Goal: Task Accomplishment & Management: Use online tool/utility

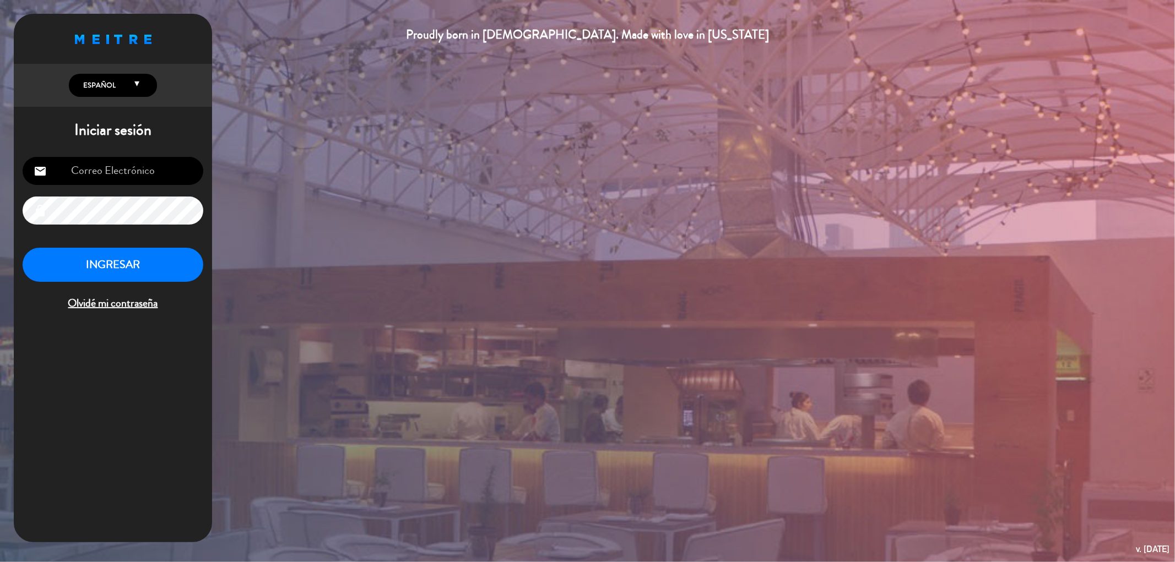
type input "[EMAIL_ADDRESS][DOMAIN_NAME]"
click at [161, 270] on button "INGRESAR" at bounding box center [113, 265] width 181 height 35
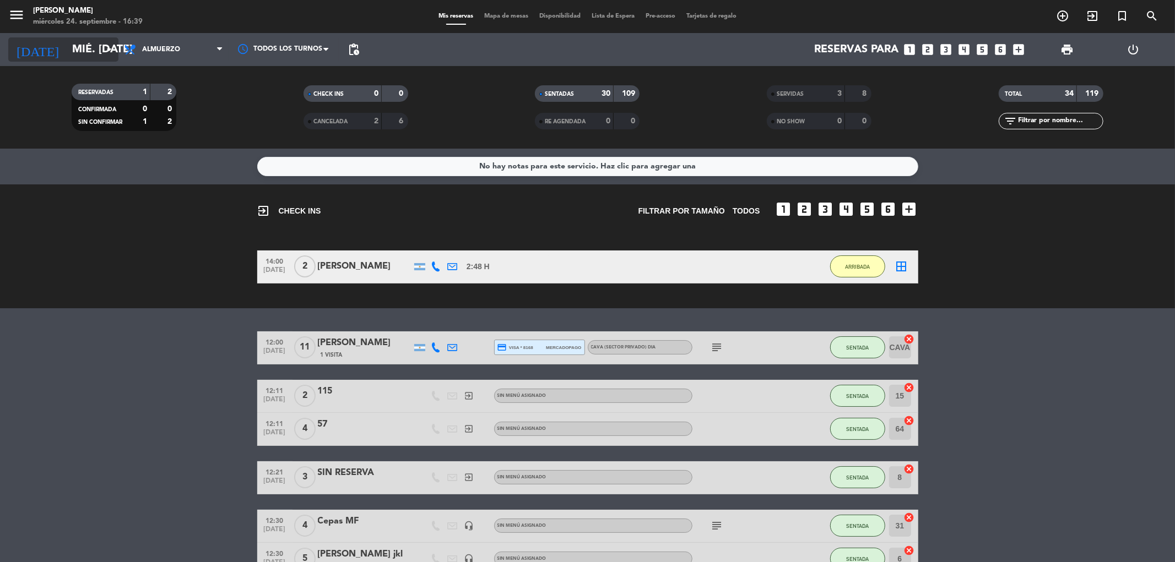
click at [81, 51] on input "mié. [DATE]" at bounding box center [137, 49] width 140 height 24
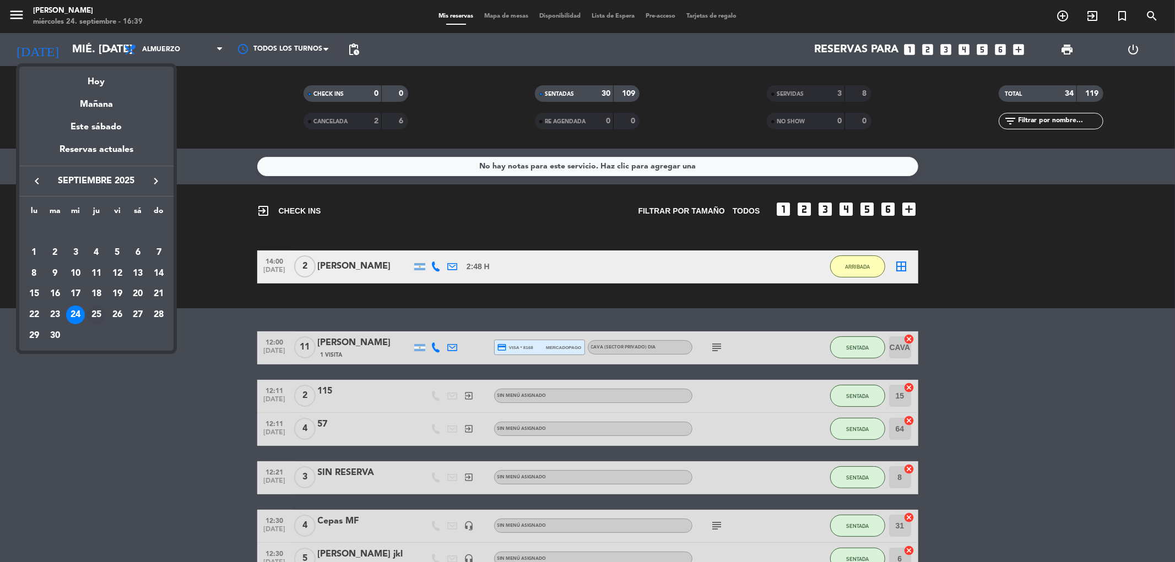
click at [90, 317] on div "25" at bounding box center [96, 315] width 19 height 19
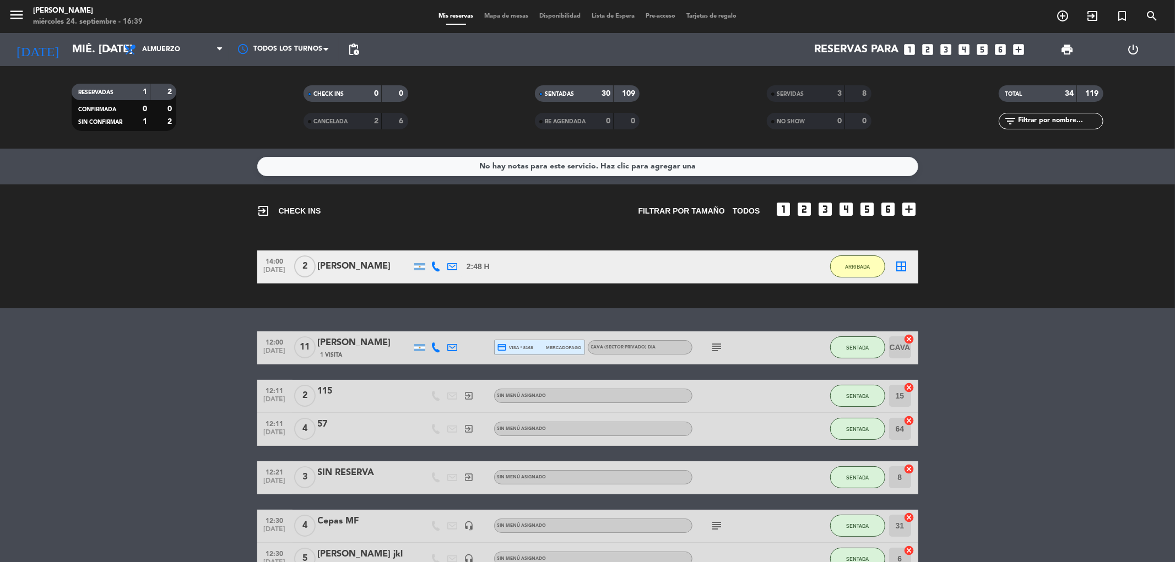
type input "[DEMOGRAPHIC_DATA] [DATE]"
click at [164, 50] on span "Almuerzo" at bounding box center [161, 50] width 38 height 8
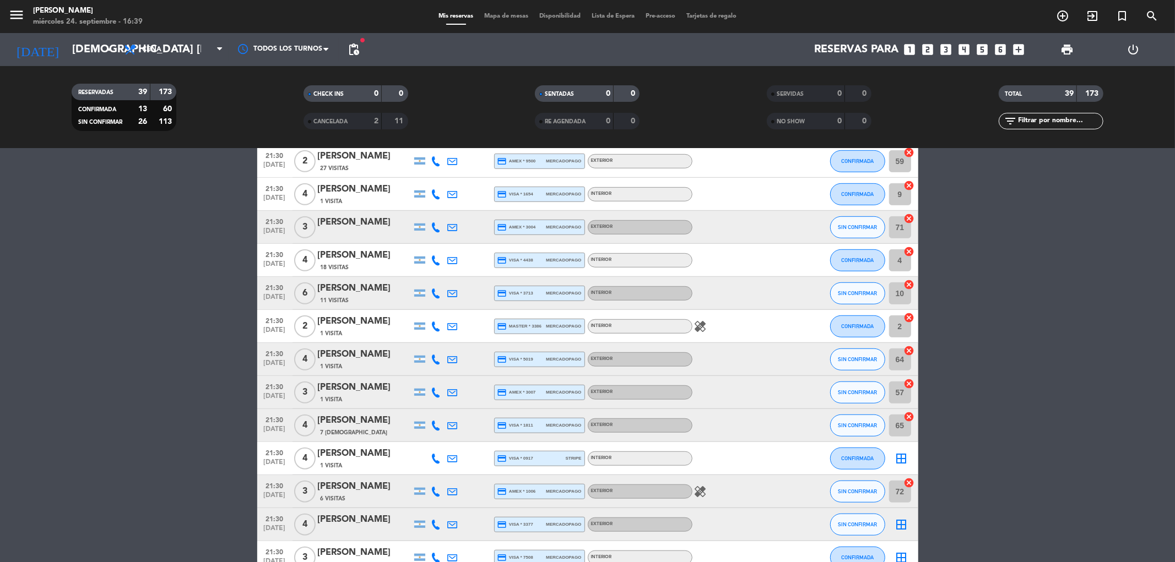
scroll to position [856, 0]
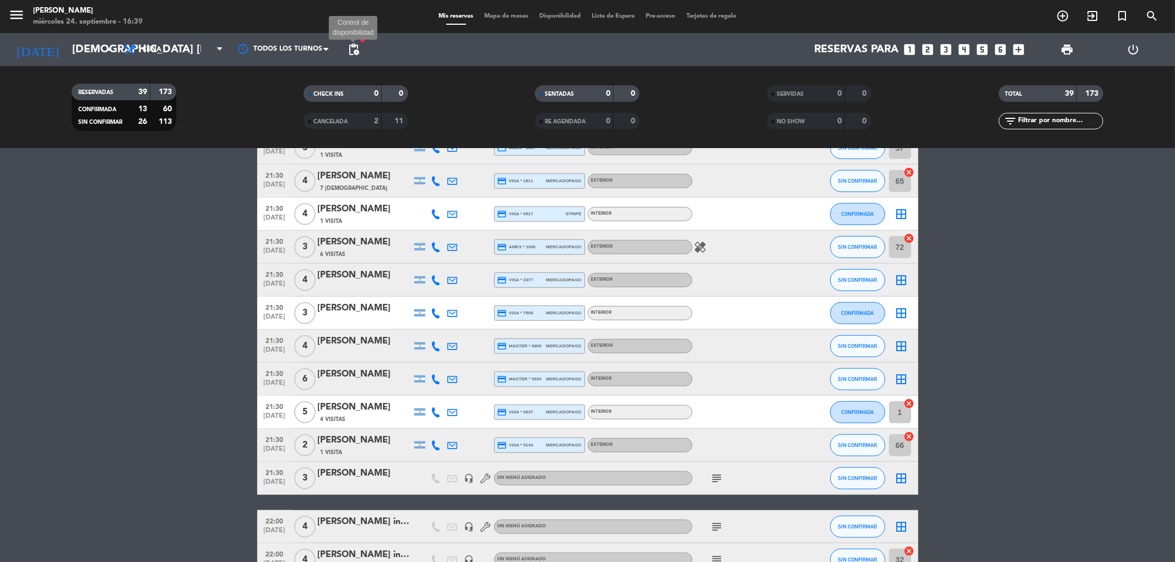
click at [355, 51] on span "pending_actions" at bounding box center [353, 49] width 13 height 13
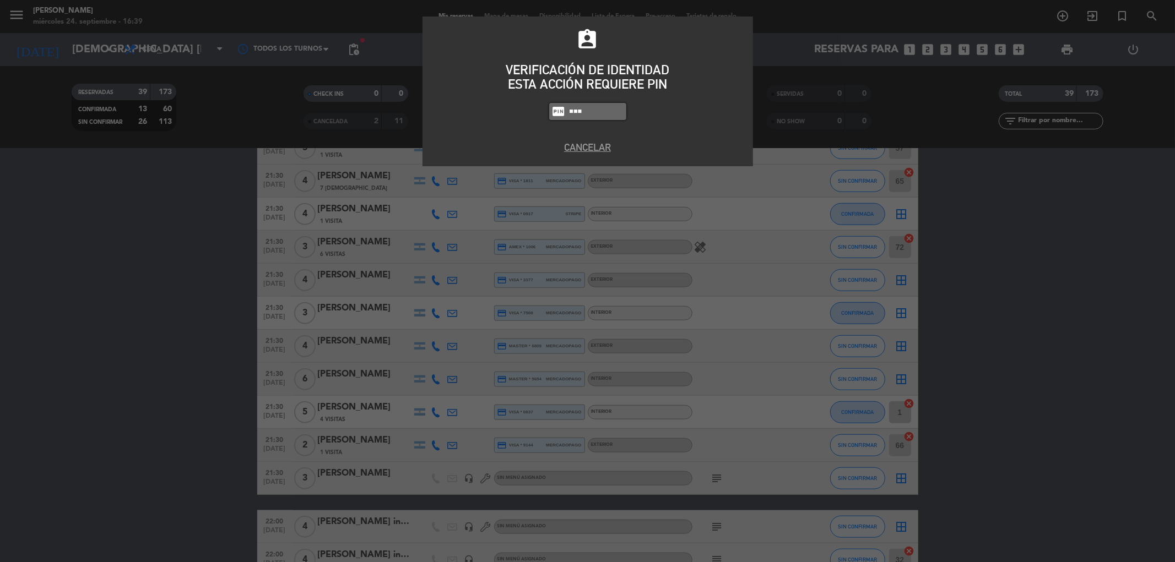
type input "3871"
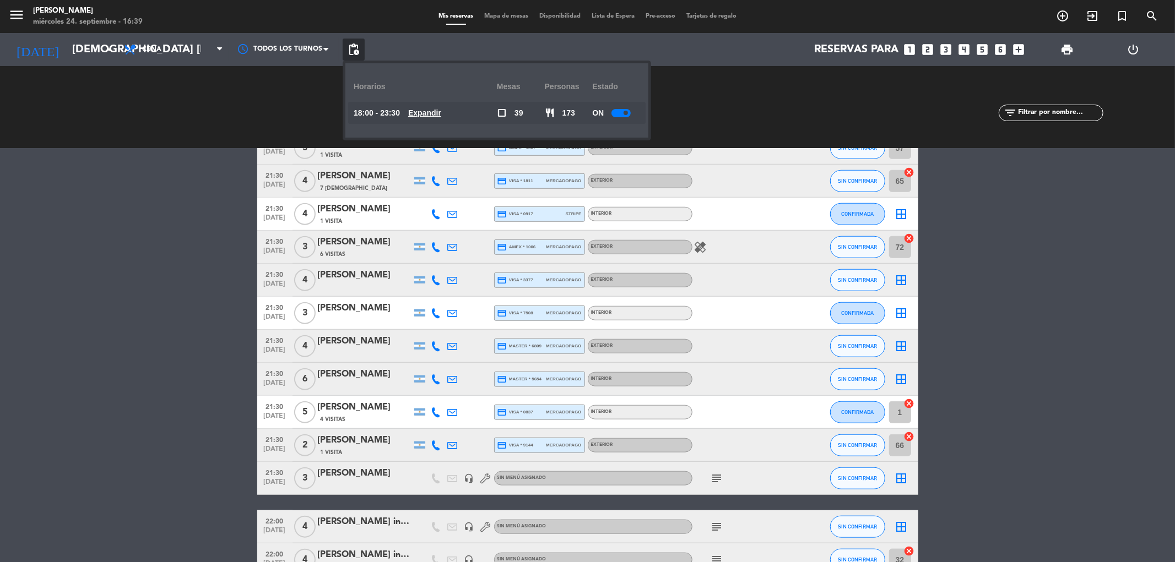
click at [435, 115] on u "Expandir" at bounding box center [424, 112] width 33 height 9
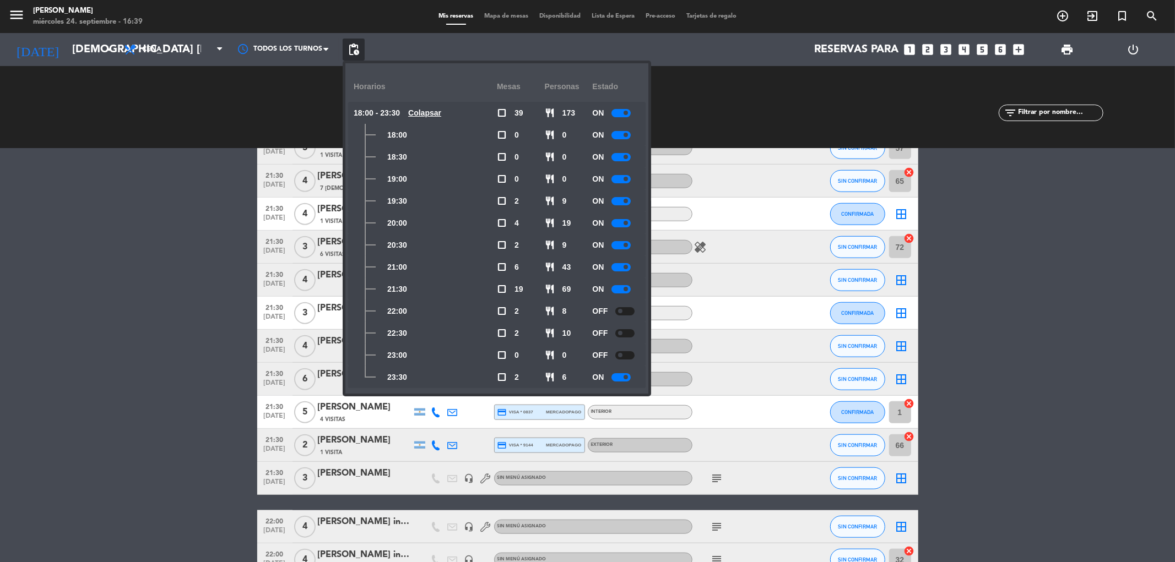
click at [932, 370] on bookings-row "19:30 [DATE] 4 [PERSON_NAME] credit_card master * 7308 mercadopago Interior SIN…" at bounding box center [587, 41] width 1175 height 1396
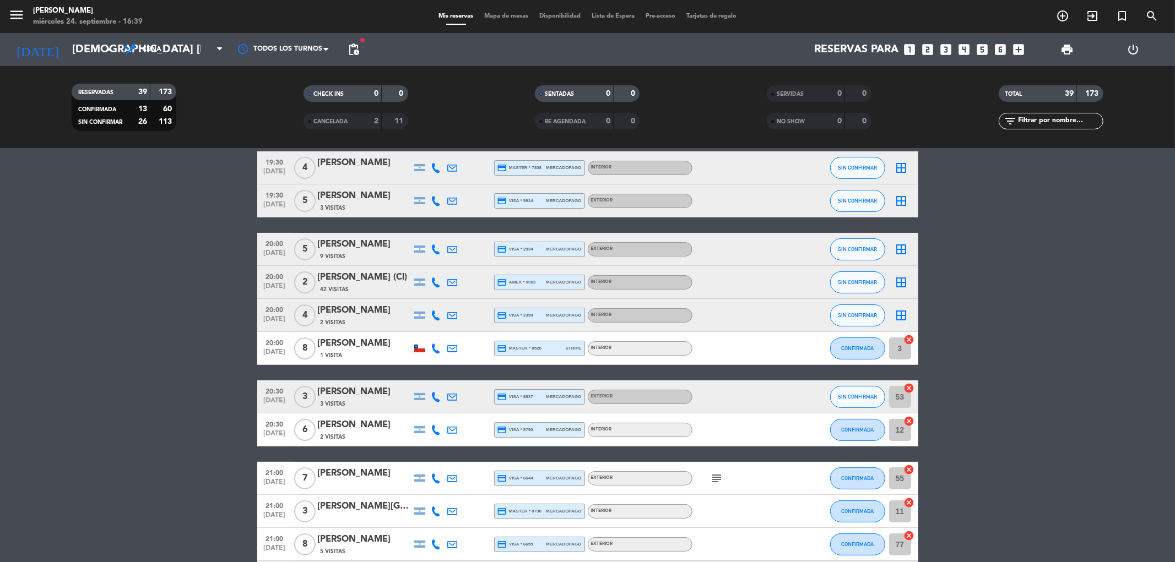
scroll to position [0, 0]
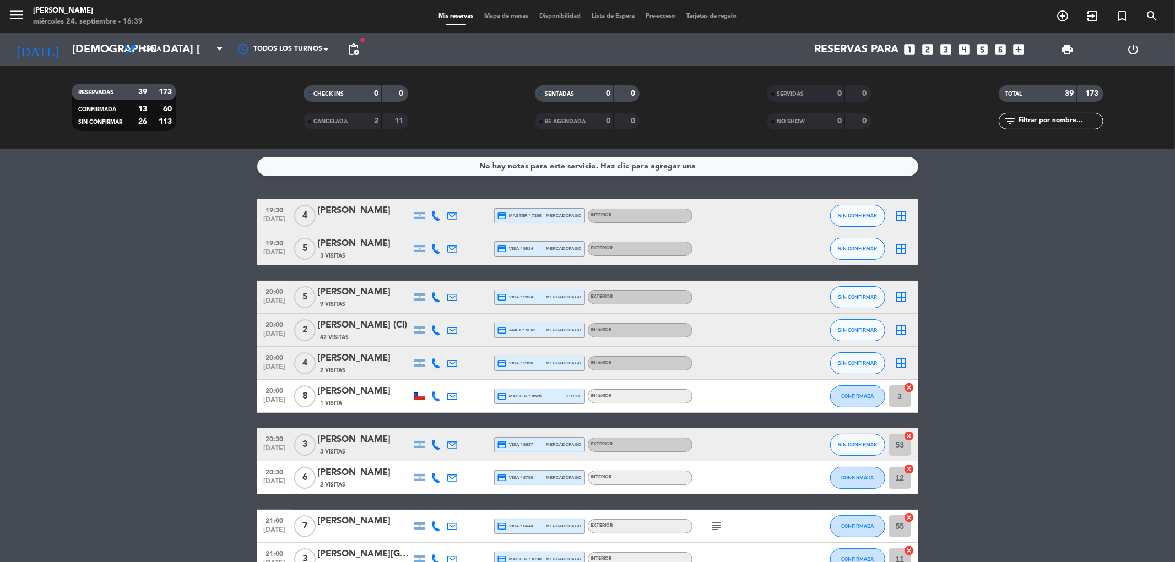
click at [503, 18] on span "Mapa de mesas" at bounding box center [506, 16] width 55 height 6
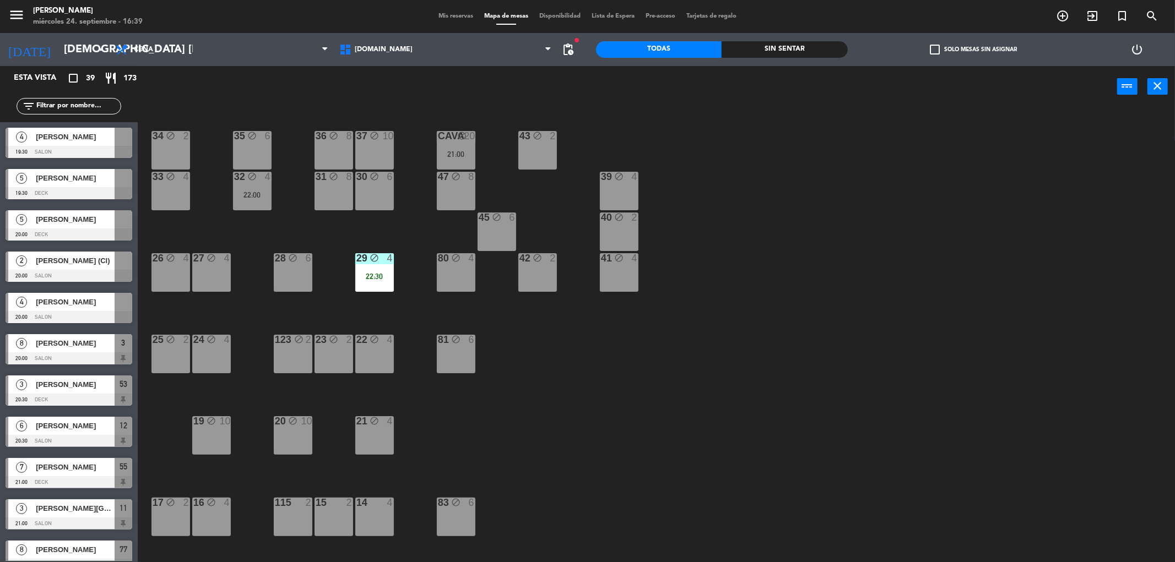
click at [804, 52] on div "Sin sentar" at bounding box center [784, 49] width 126 height 17
click at [954, 48] on label "check_box_outline_blank Solo mesas sin asignar" at bounding box center [972, 50] width 87 height 10
click at [973, 50] on input "check_box_outline_blank Solo mesas sin asignar" at bounding box center [973, 50] width 0 height 0
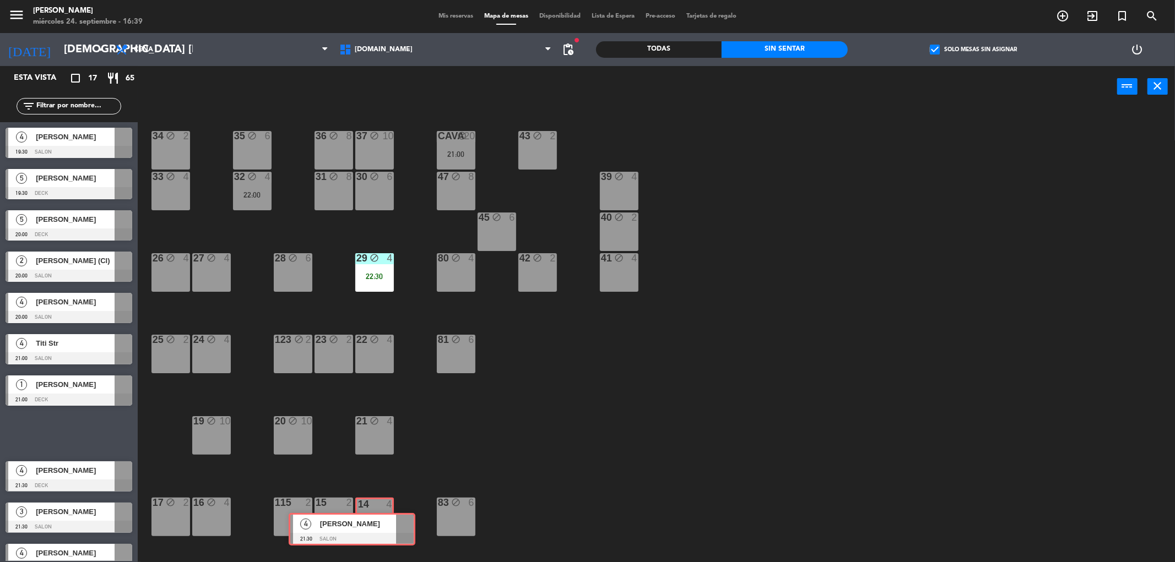
drag, startPoint x: 138, startPoint y: 470, endPoint x: 376, endPoint y: 524, distance: 244.0
click at [376, 524] on div "Esta vista crop_square 17 restaurant 65 filter_list 4 [PERSON_NAME] 19:30 SALON…" at bounding box center [587, 316] width 1175 height 500
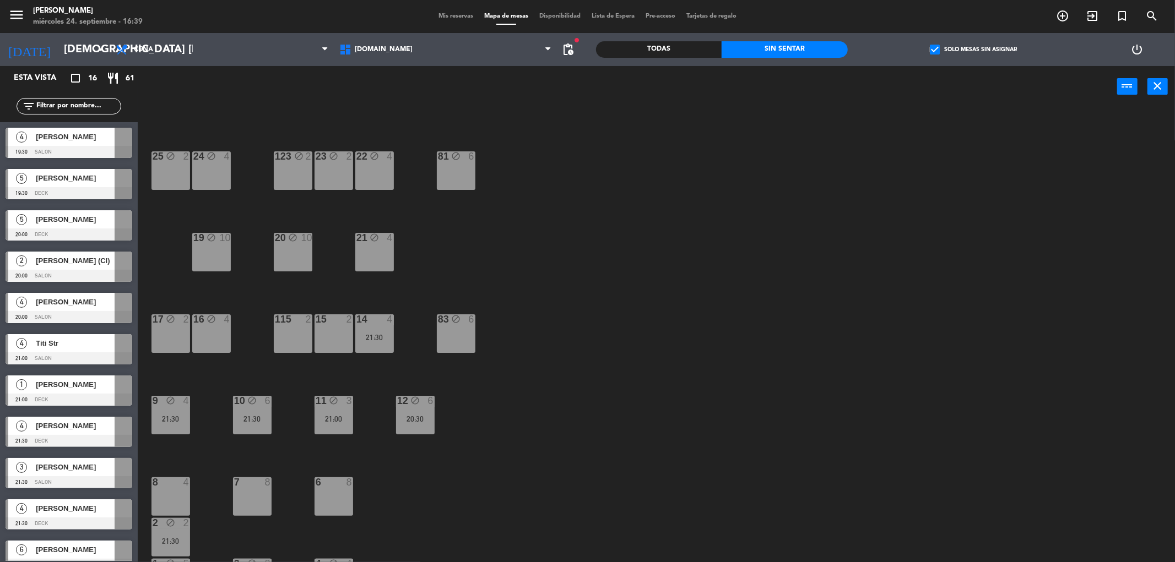
scroll to position [215, 0]
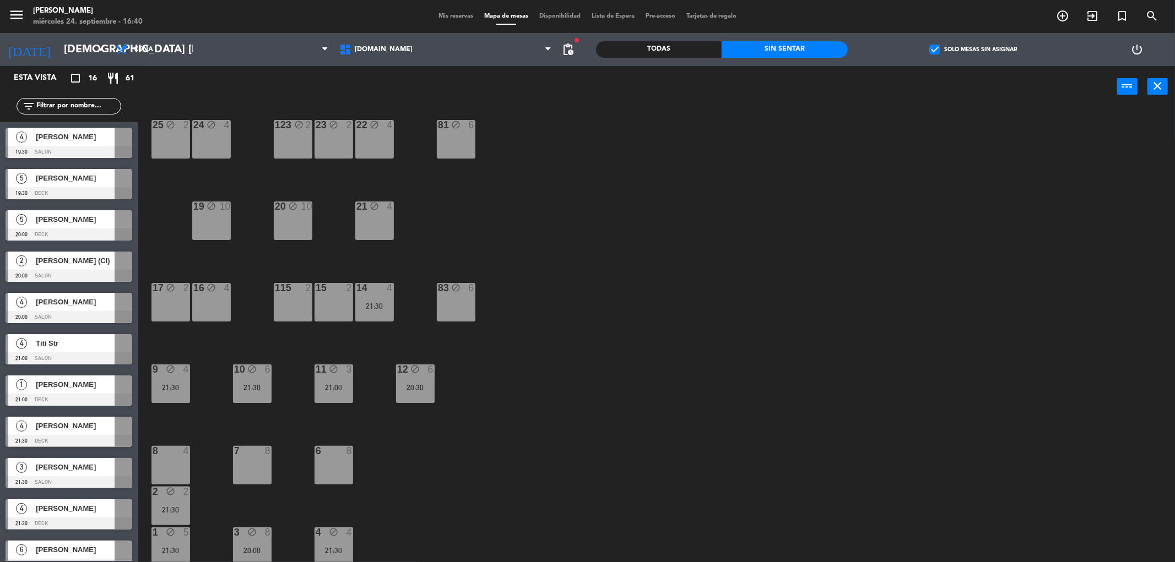
click at [520, 433] on div "34 block 2 35 block 6 36 block 8 43 block 2 37 block 10 CAVA block 20 21:00 33 …" at bounding box center [661, 338] width 1025 height 455
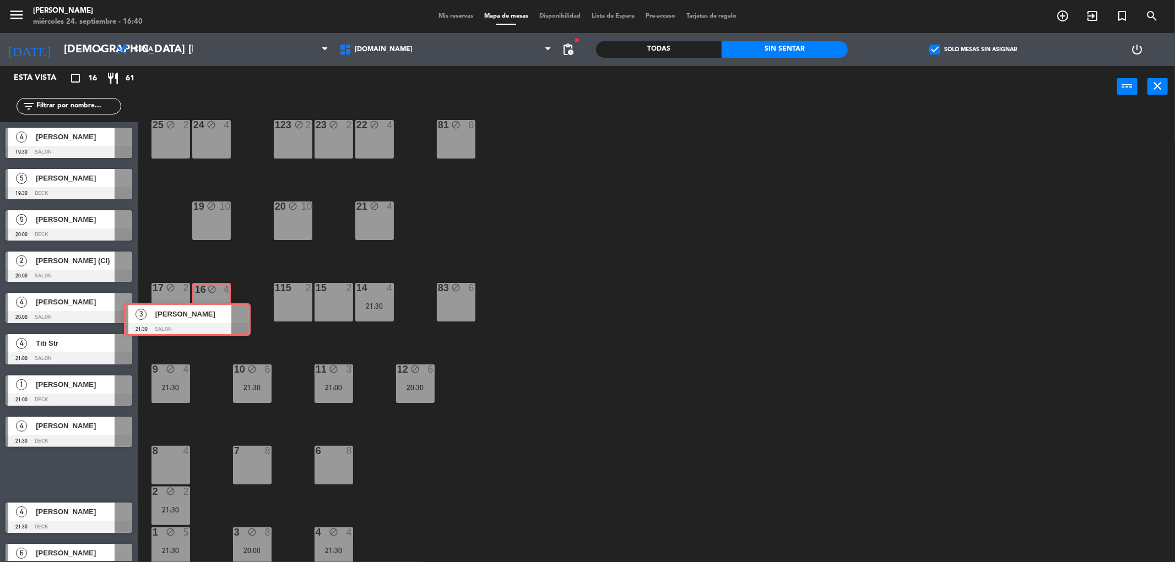
drag, startPoint x: 112, startPoint y: 470, endPoint x: 230, endPoint y: 316, distance: 194.8
click at [230, 316] on div "Esta vista crop_square 16 restaurant 61 filter_list 4 [PERSON_NAME] 19:30 SALON…" at bounding box center [587, 316] width 1175 height 500
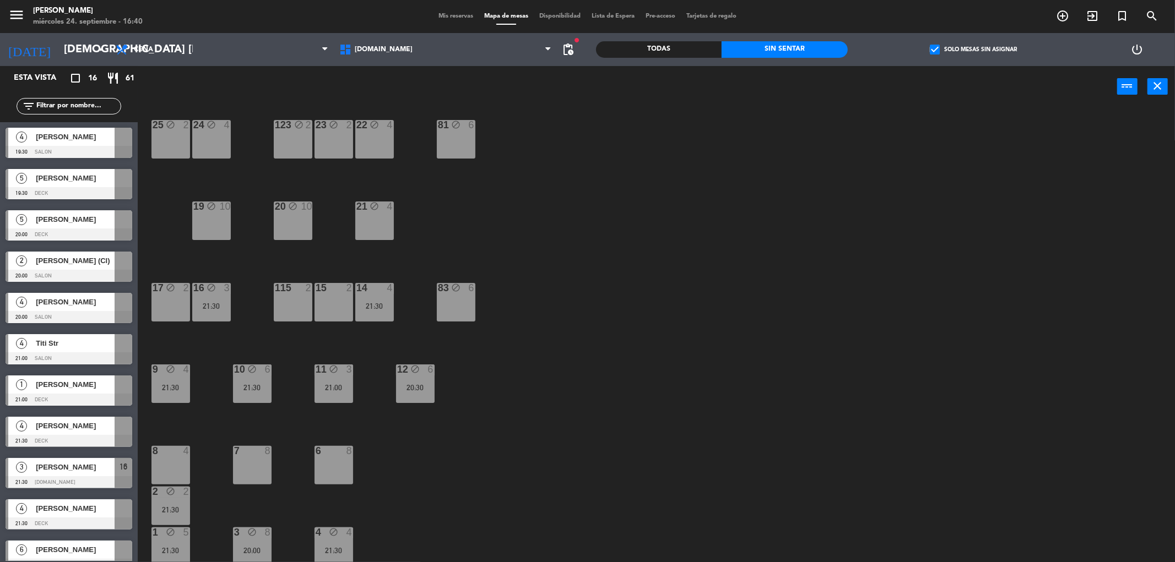
click at [81, 348] on span "Titi Str" at bounding box center [75, 344] width 79 height 12
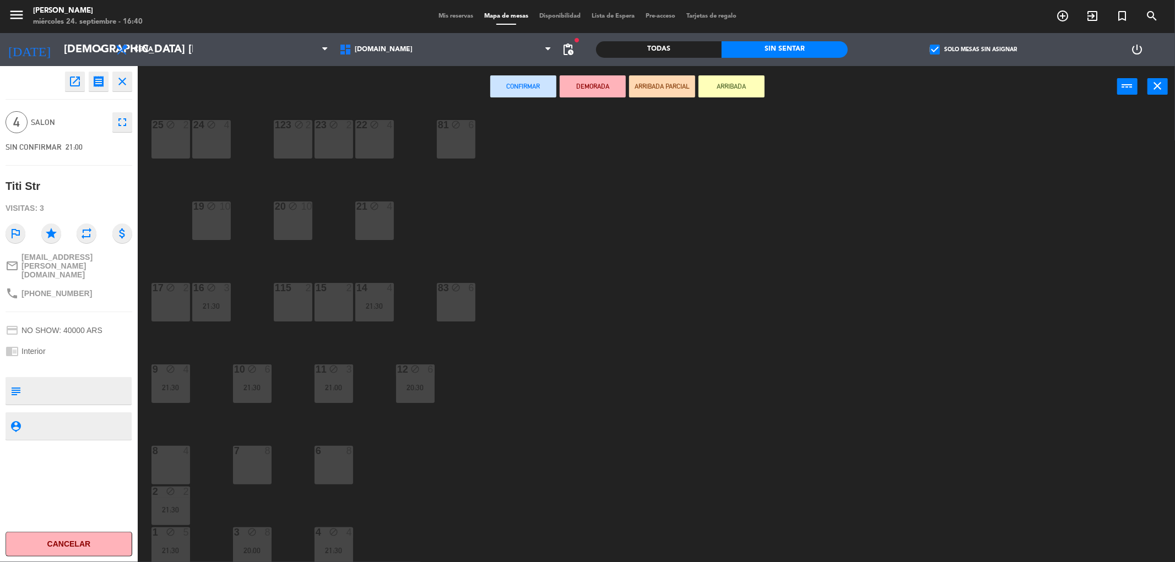
click at [244, 358] on div "34 block 2 35 block 6 36 block 8 43 block 2 37 block 10 CAVA block 20 21:00 33 …" at bounding box center [661, 338] width 1025 height 455
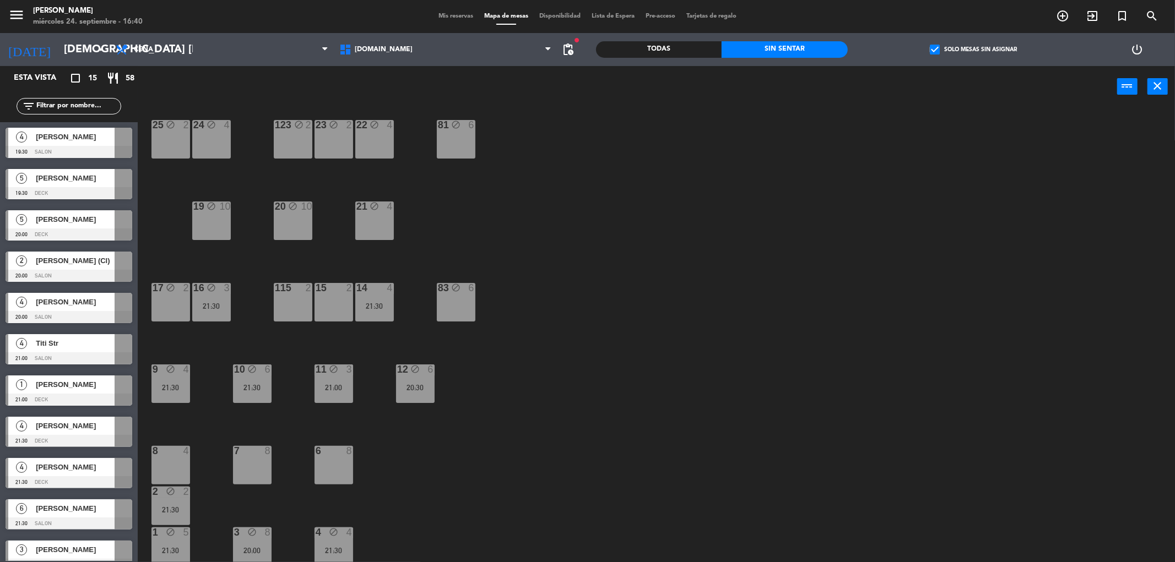
click at [206, 423] on div "34 block 2 35 block 6 36 block 8 43 block 2 37 block 10 CAVA block 20 21:00 33 …" at bounding box center [661, 338] width 1025 height 455
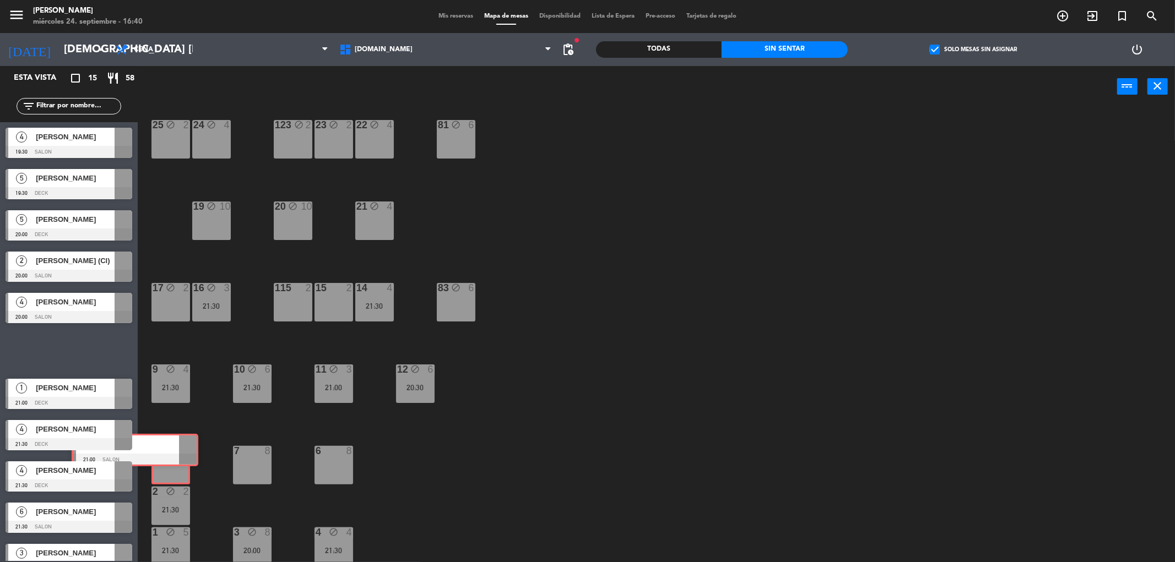
drag, startPoint x: 106, startPoint y: 347, endPoint x: 172, endPoint y: 447, distance: 119.6
click at [172, 447] on div "Esta vista crop_square 15 restaurant 58 filter_list 4 [PERSON_NAME] 19:30 SALON…" at bounding box center [587, 316] width 1175 height 500
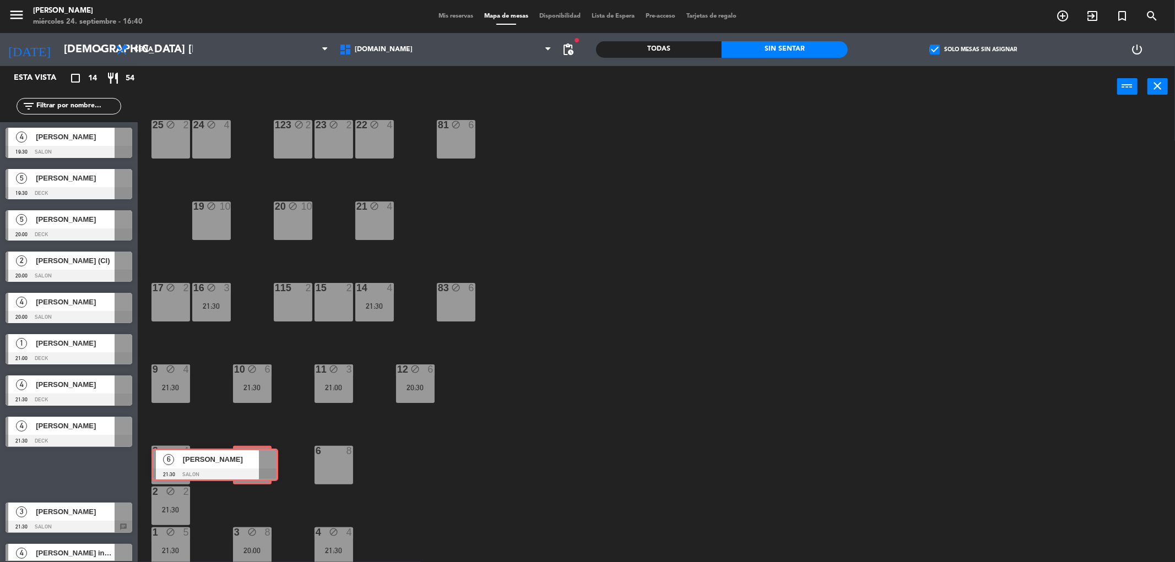
drag, startPoint x: 106, startPoint y: 472, endPoint x: 252, endPoint y: 463, distance: 146.2
click at [252, 463] on div "Esta vista crop_square 14 restaurant 54 filter_list 4 [PERSON_NAME] 19:30 SALON…" at bounding box center [587, 316] width 1175 height 500
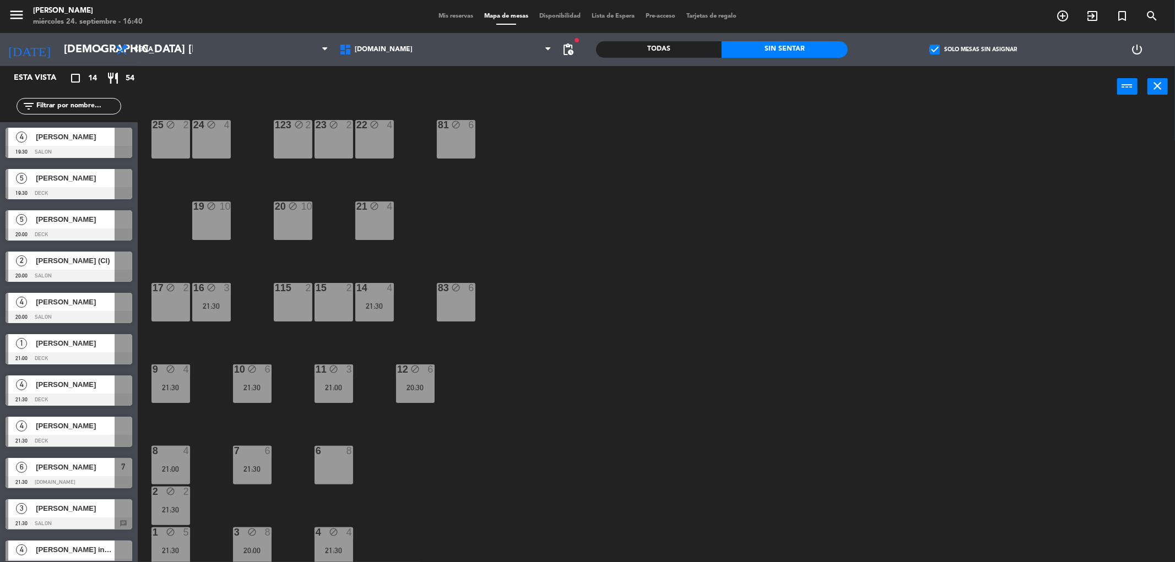
click at [111, 516] on div "[PERSON_NAME]" at bounding box center [75, 508] width 80 height 18
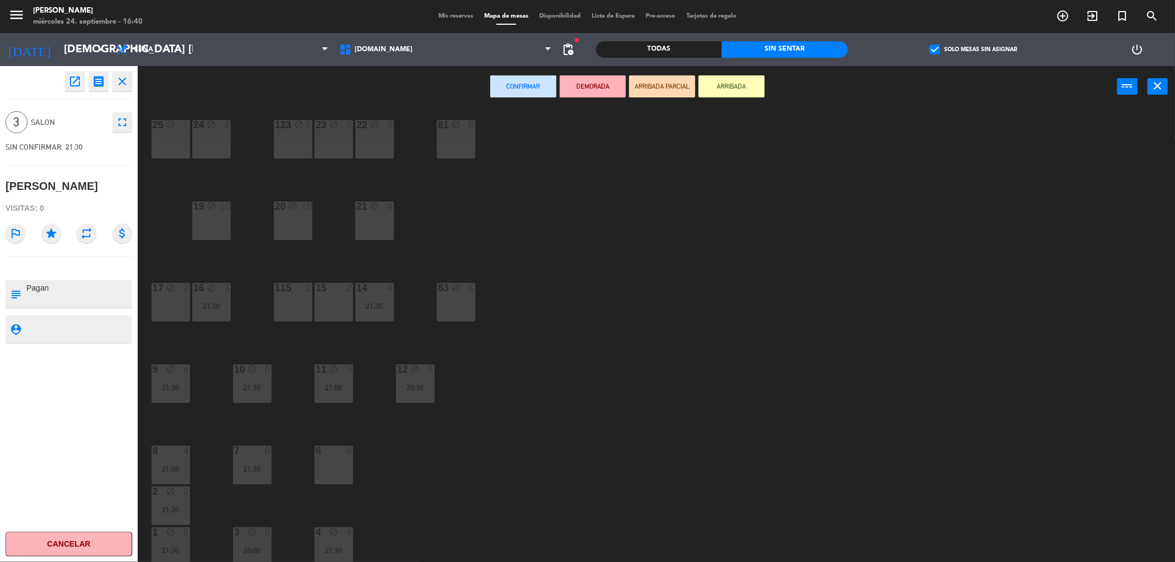
click at [59, 233] on icon "star" at bounding box center [51, 234] width 20 height 20
click at [383, 219] on div "21 block 4" at bounding box center [374, 221] width 39 height 39
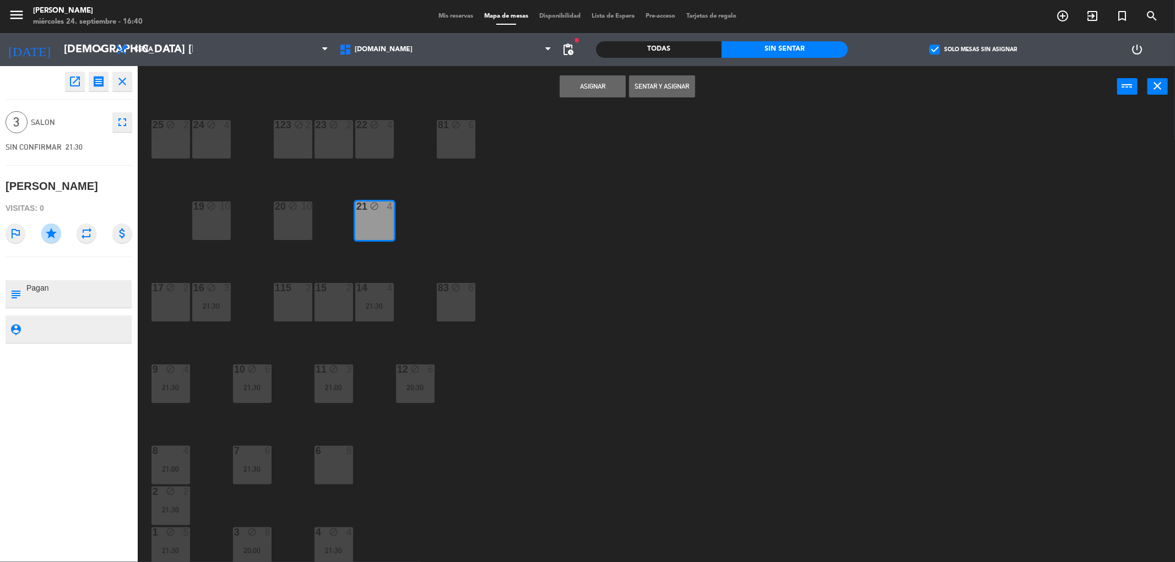
click at [597, 84] on button "Asignar" at bounding box center [592, 86] width 66 height 22
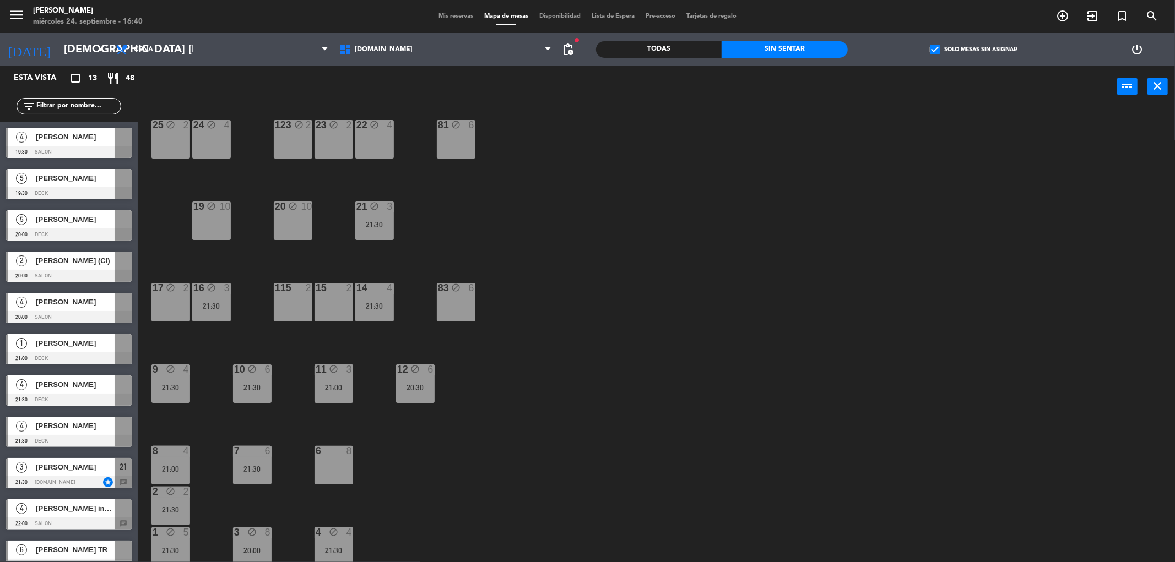
click at [642, 362] on div "34 block 2 35 block 6 36 block 8 43 block 2 37 block 10 CAVA block 20 21:00 33 …" at bounding box center [661, 338] width 1025 height 455
click at [100, 303] on span "[PERSON_NAME]" at bounding box center [75, 302] width 79 height 12
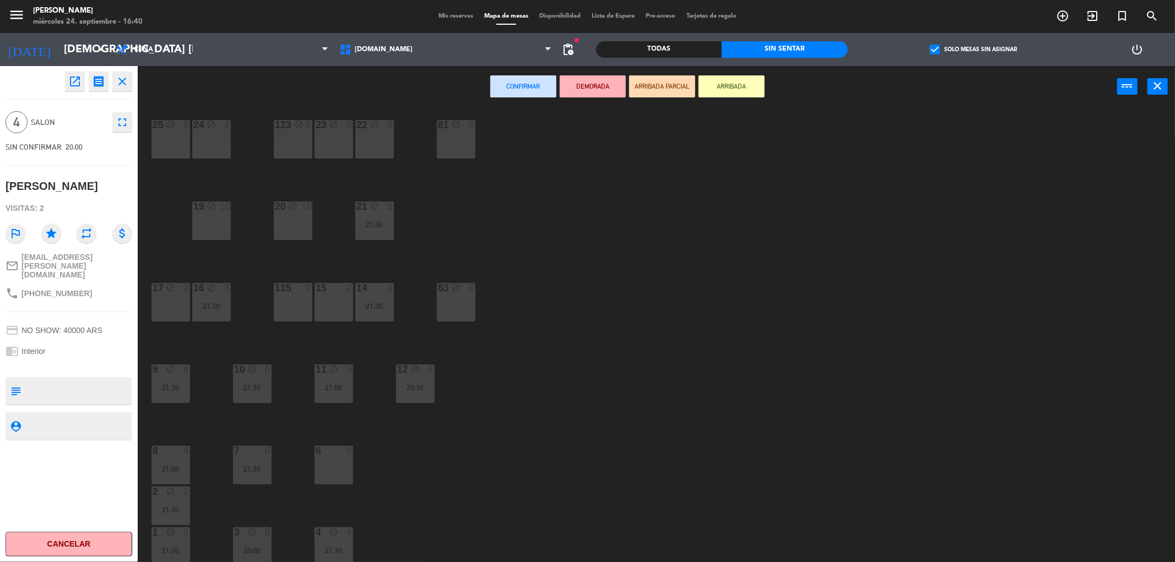
click at [325, 304] on div "15 2" at bounding box center [333, 302] width 39 height 39
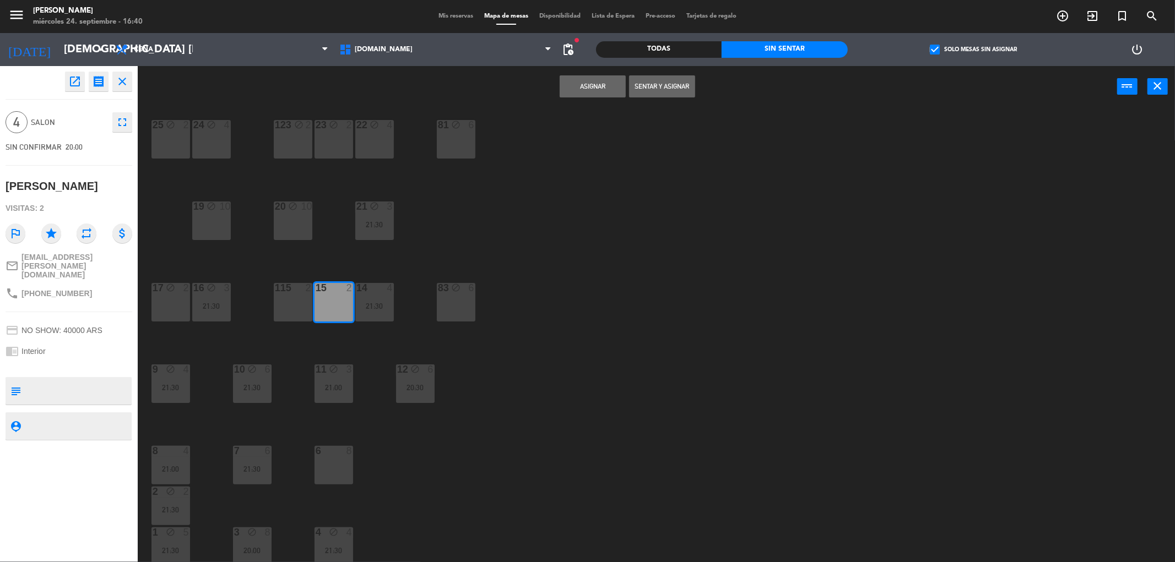
click at [280, 301] on div "115 2" at bounding box center [293, 302] width 39 height 39
click at [610, 75] on button "Asignar" at bounding box center [592, 86] width 66 height 22
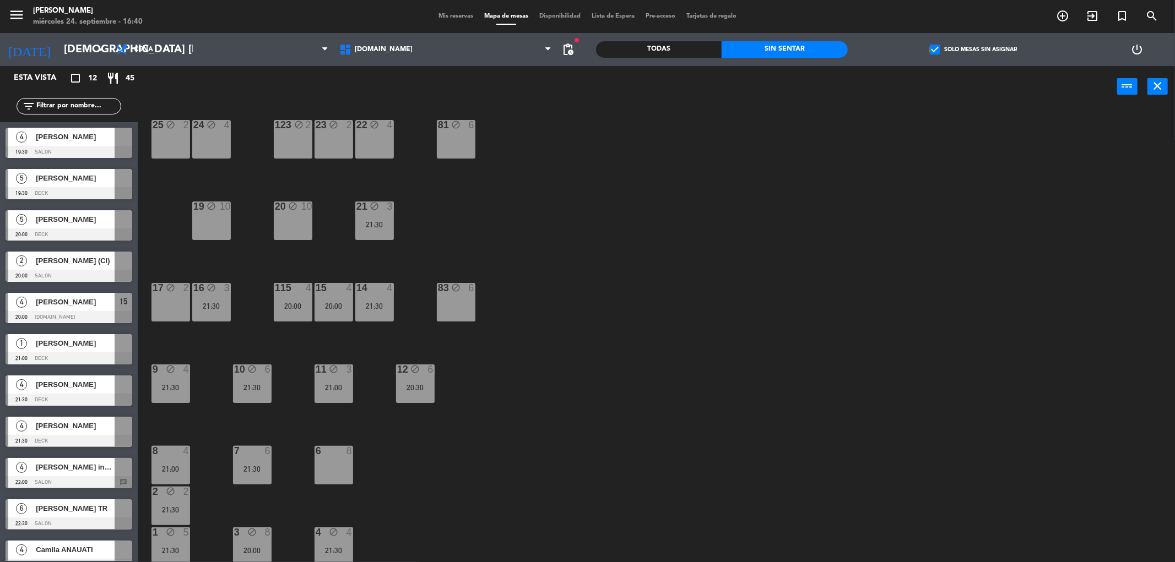
click at [591, 336] on div "34 block 2 35 block 6 36 block 8 43 block 2 37 block 10 CAVA block 20 21:00 33 …" at bounding box center [661, 338] width 1025 height 455
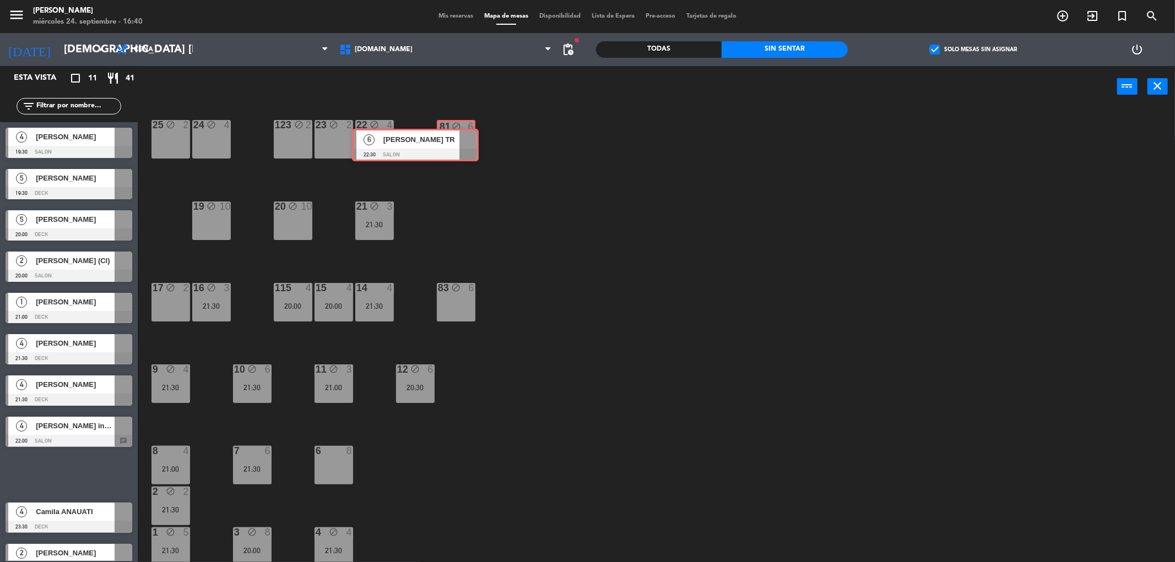
drag, startPoint x: 107, startPoint y: 465, endPoint x: 454, endPoint y: 136, distance: 477.9
click at [454, 136] on div "Esta vista crop_square 11 restaurant 41 filter_list 4 [PERSON_NAME] 19:30 SALON…" at bounding box center [587, 316] width 1175 height 500
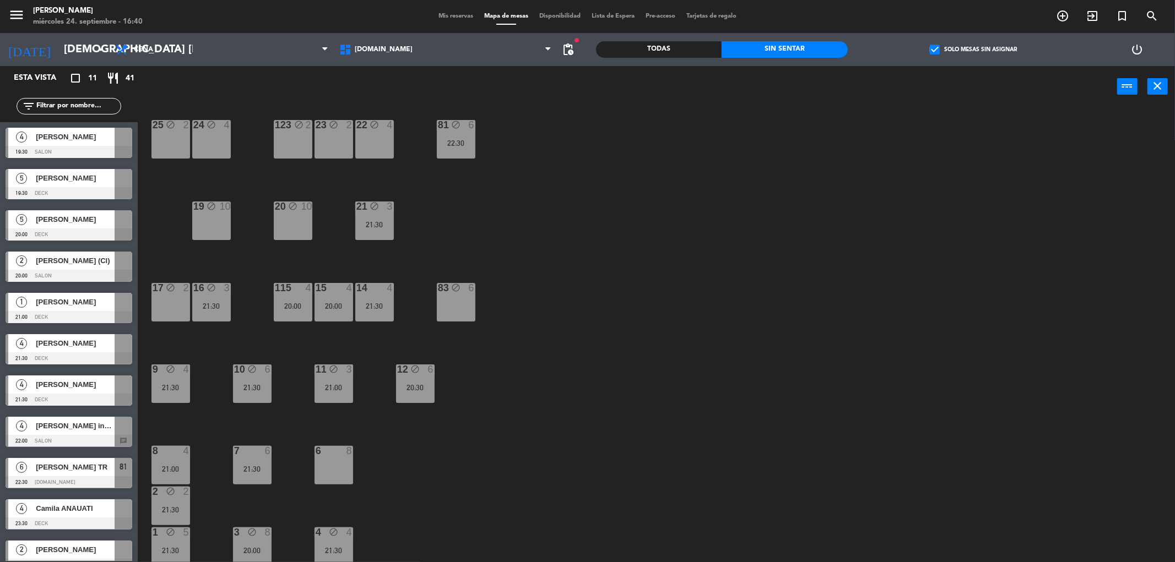
click at [521, 308] on div "34 block 2 35 block 6 36 block 8 43 block 2 37 block 10 CAVA block 20 21:00 33 …" at bounding box center [661, 338] width 1025 height 455
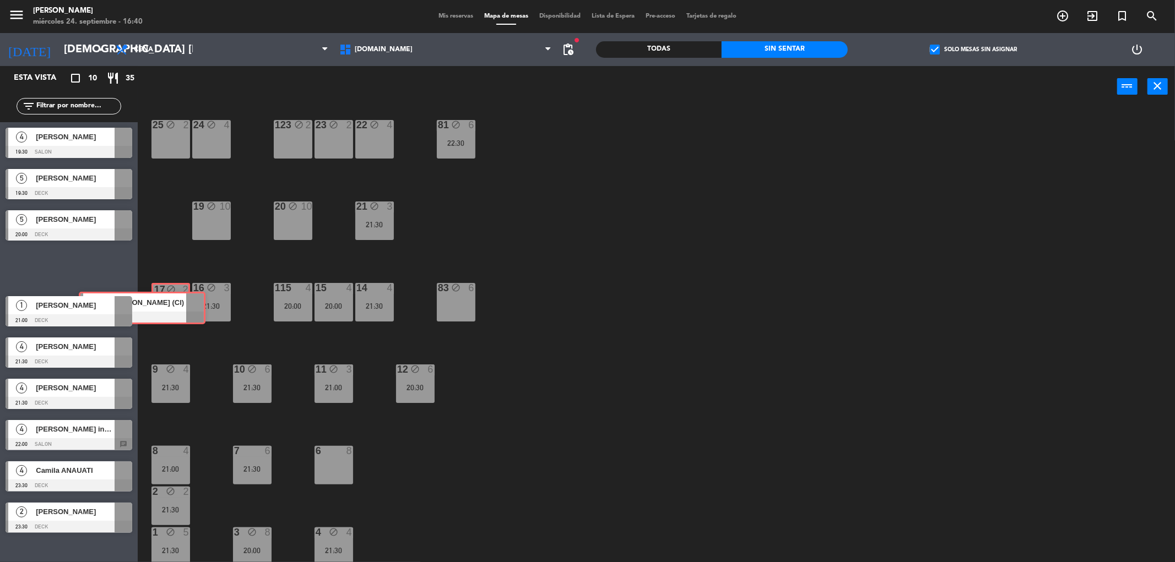
drag, startPoint x: 91, startPoint y: 267, endPoint x: 164, endPoint y: 307, distance: 82.8
click at [164, 307] on div "Esta vista crop_square 10 restaurant 35 filter_list 4 [PERSON_NAME] 19:30 SALON…" at bounding box center [587, 316] width 1175 height 500
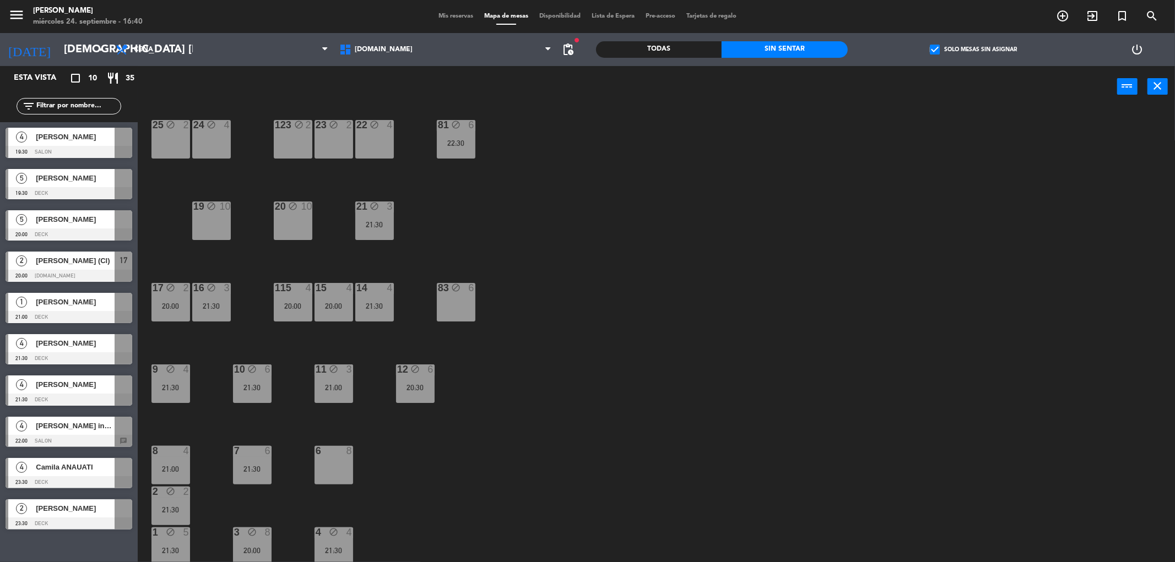
click at [246, 336] on div "34 block 2 35 block 6 36 block 8 43 block 2 37 block 10 CAVA block 20 21:00 33 …" at bounding box center [661, 338] width 1025 height 455
click at [102, 394] on div at bounding box center [69, 400] width 127 height 12
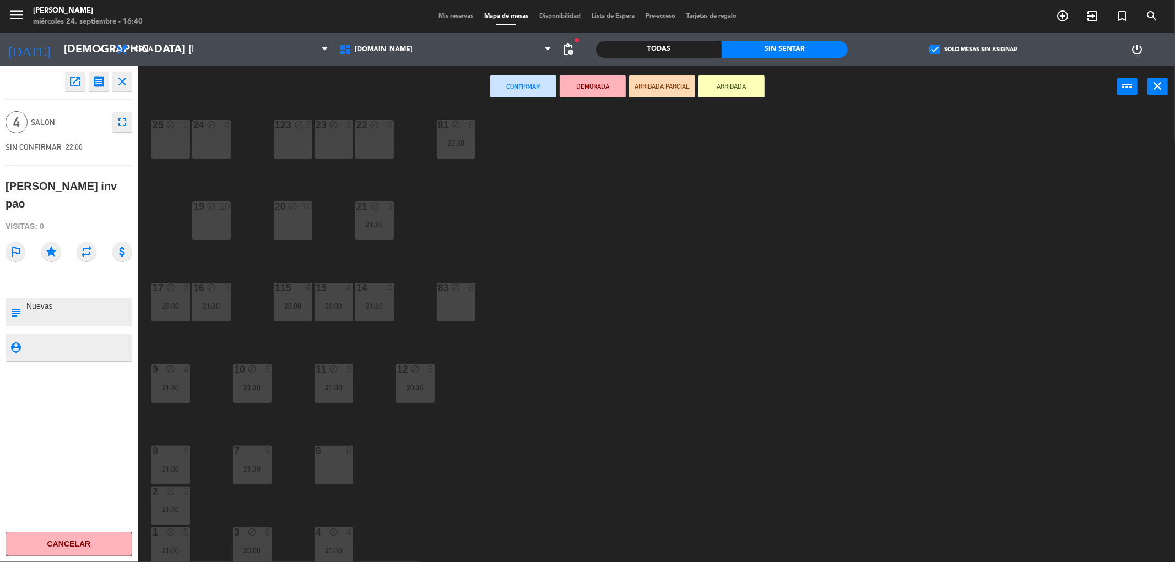
scroll to position [0, 0]
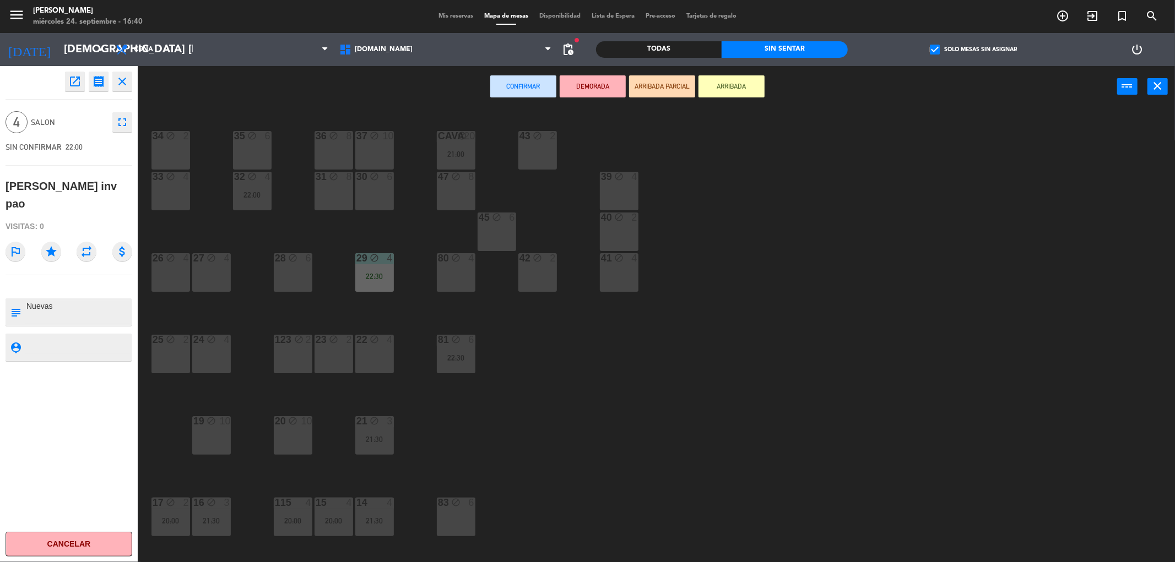
click at [292, 282] on div "28 block 6" at bounding box center [293, 272] width 39 height 39
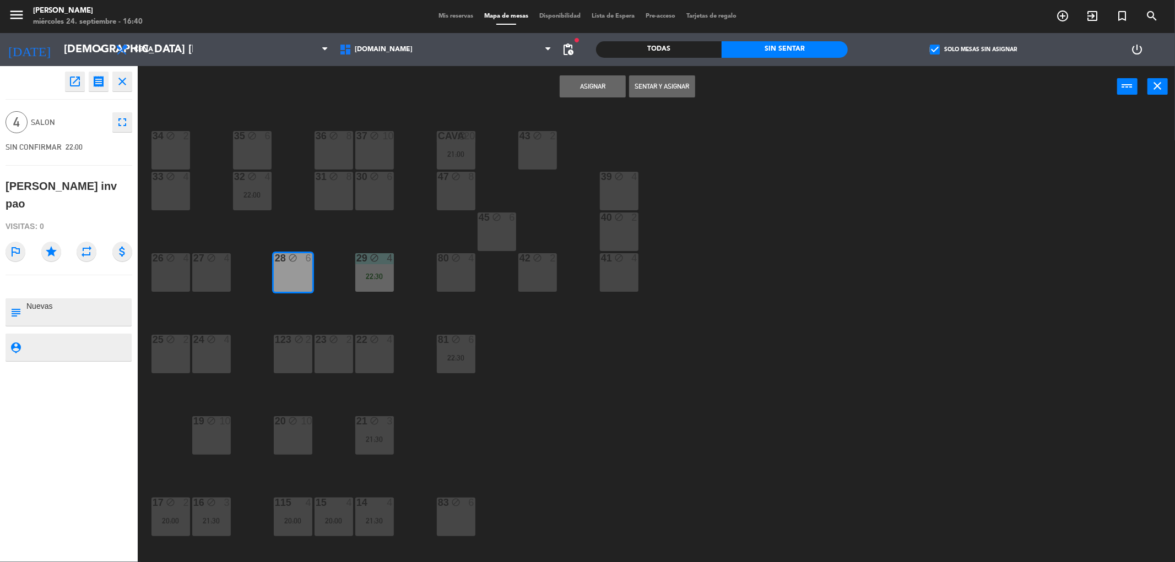
click at [247, 305] on div "34 block 2 35 block 6 36 block 8 43 block 2 37 block 10 CAVA block 20 21:00 33 …" at bounding box center [661, 338] width 1025 height 455
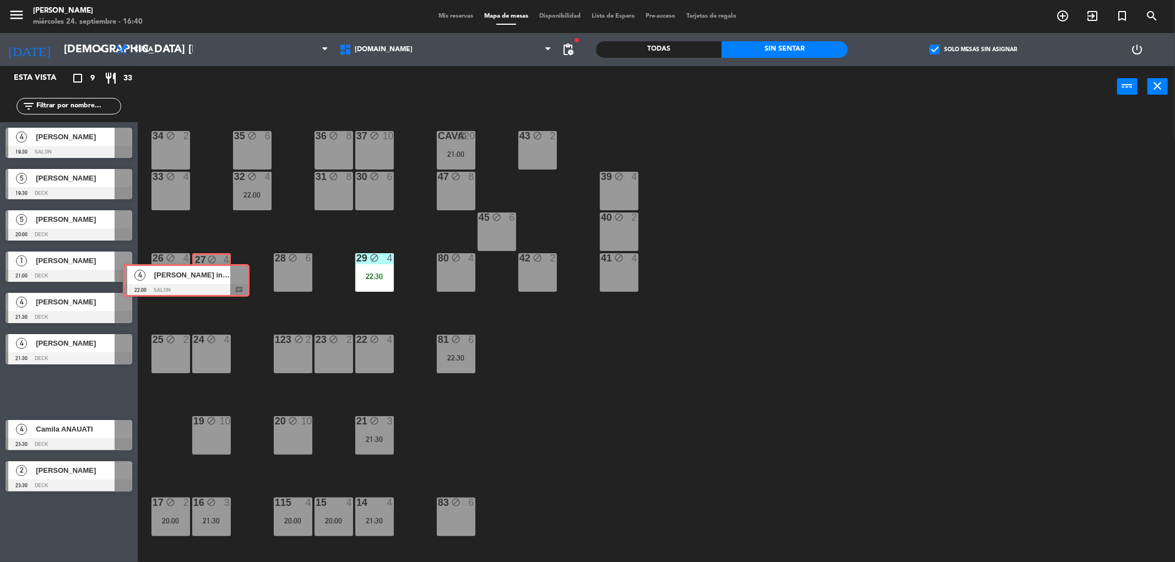
drag, startPoint x: 100, startPoint y: 399, endPoint x: 217, endPoint y: 287, distance: 161.6
click at [217, 287] on div "Esta vista crop_square 9 restaurant 33 filter_list 4 [PERSON_NAME] 19:30 SALON …" at bounding box center [587, 316] width 1175 height 500
click at [217, 287] on div "27 block 4" at bounding box center [211, 274] width 35 height 39
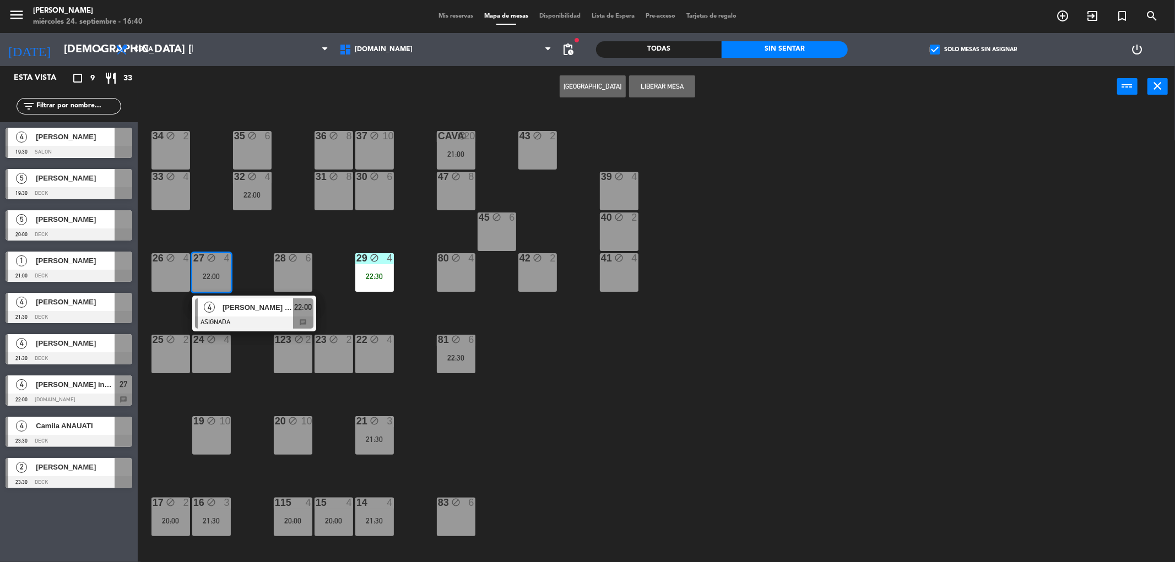
click at [237, 316] on div "[PERSON_NAME] inv pao" at bounding box center [257, 307] width 72 height 18
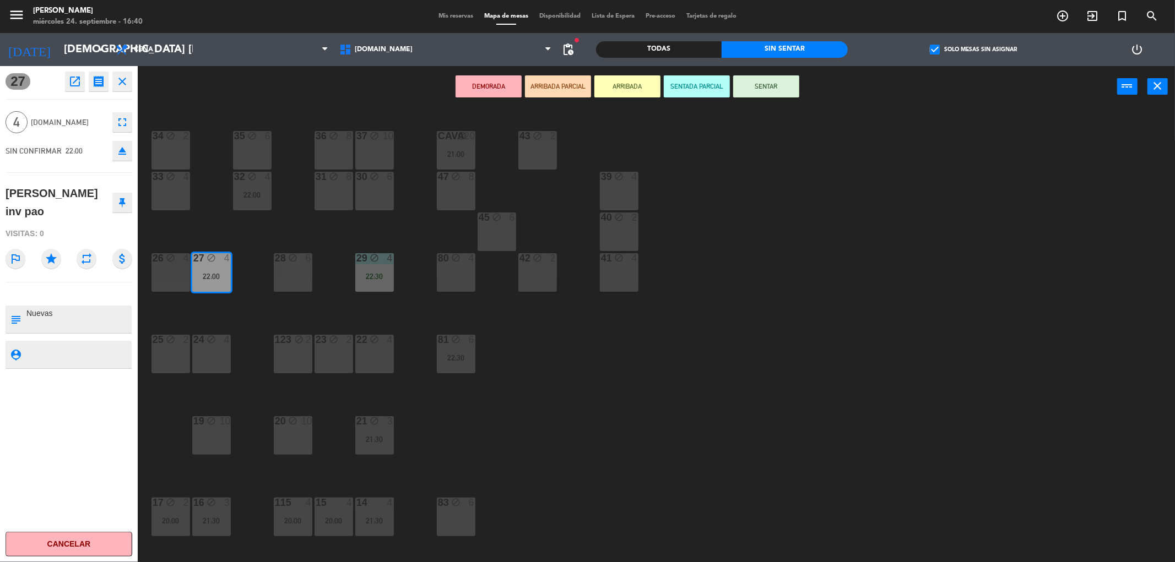
click at [687, 84] on button "SENTADA PARCIAL" at bounding box center [697, 86] width 66 height 22
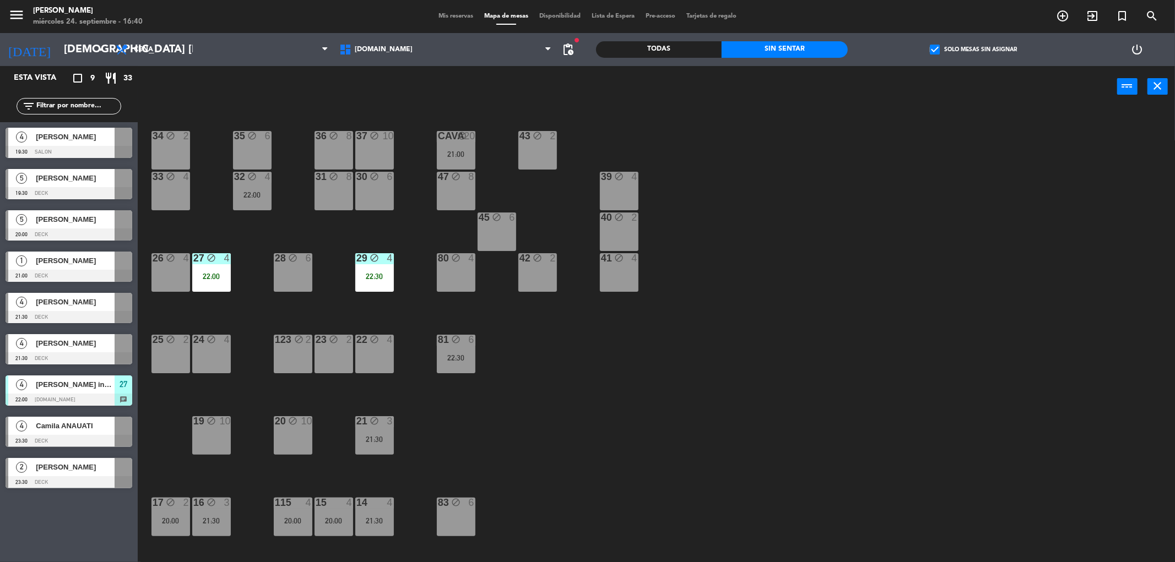
click at [747, 374] on div "34 block 2 35 block 6 36 block 8 43 block 2 37 block 10 CAVA block 20 21:00 33 …" at bounding box center [661, 338] width 1025 height 455
click at [592, 384] on div "34 block 2 35 block 6 36 block 8 43 block 2 37 block 10 CAVA block 20 21:00 33 …" at bounding box center [661, 338] width 1025 height 455
click at [360, 199] on div "30 block 6" at bounding box center [374, 191] width 39 height 39
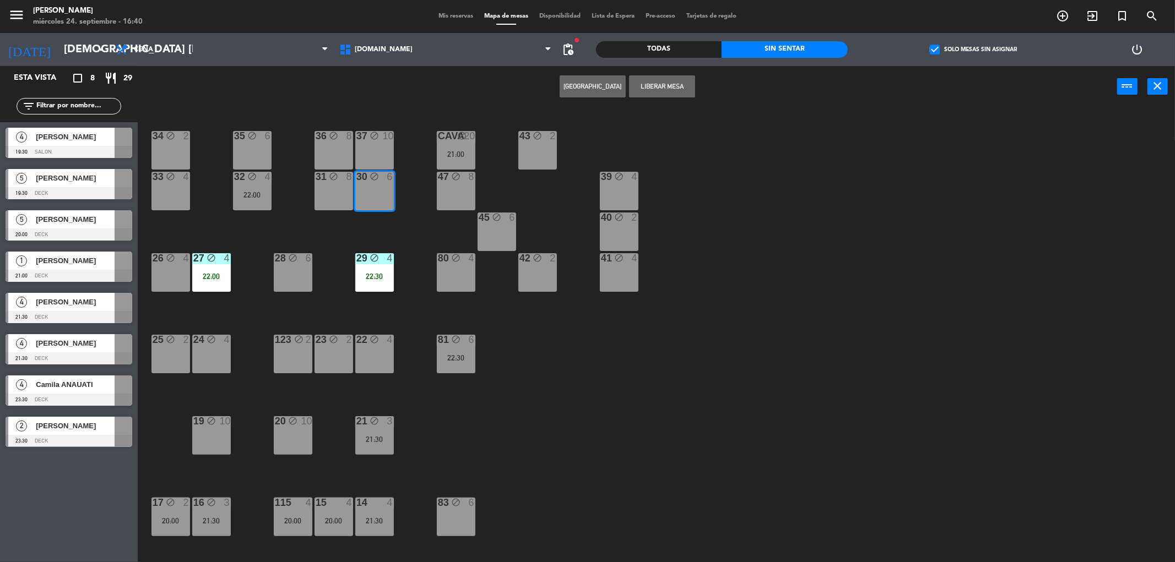
click at [386, 220] on div "34 block 2 35 block 6 36 block 8 43 block 2 37 block 10 CAVA block 20 21:00 33 …" at bounding box center [661, 338] width 1025 height 455
click at [255, 184] on div "32 block 4 22:00" at bounding box center [252, 191] width 39 height 39
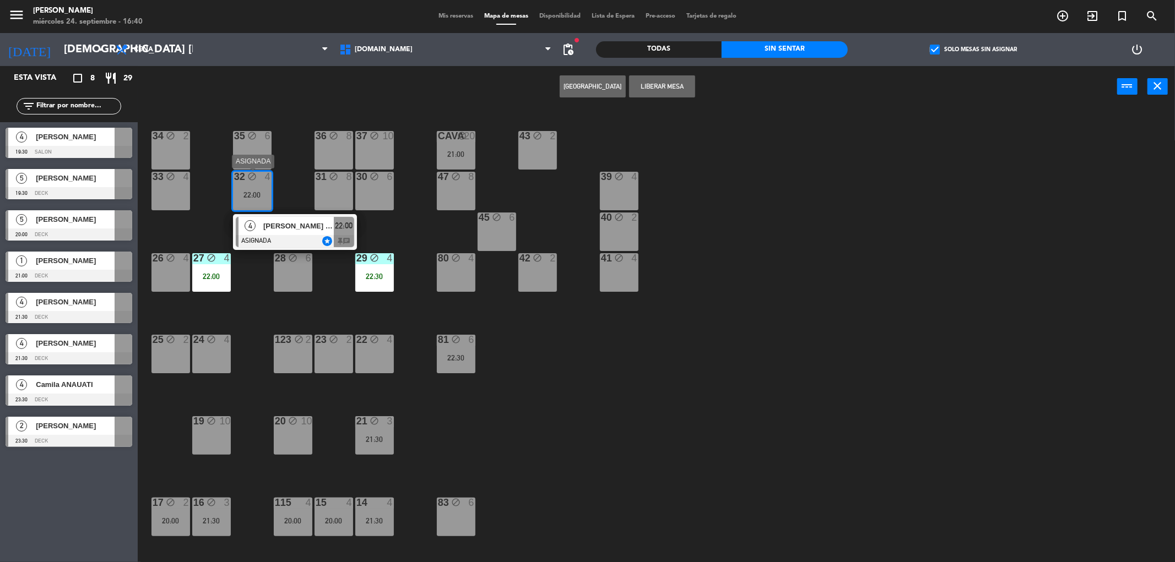
click at [298, 229] on span "[PERSON_NAME] inv pao" at bounding box center [298, 226] width 70 height 12
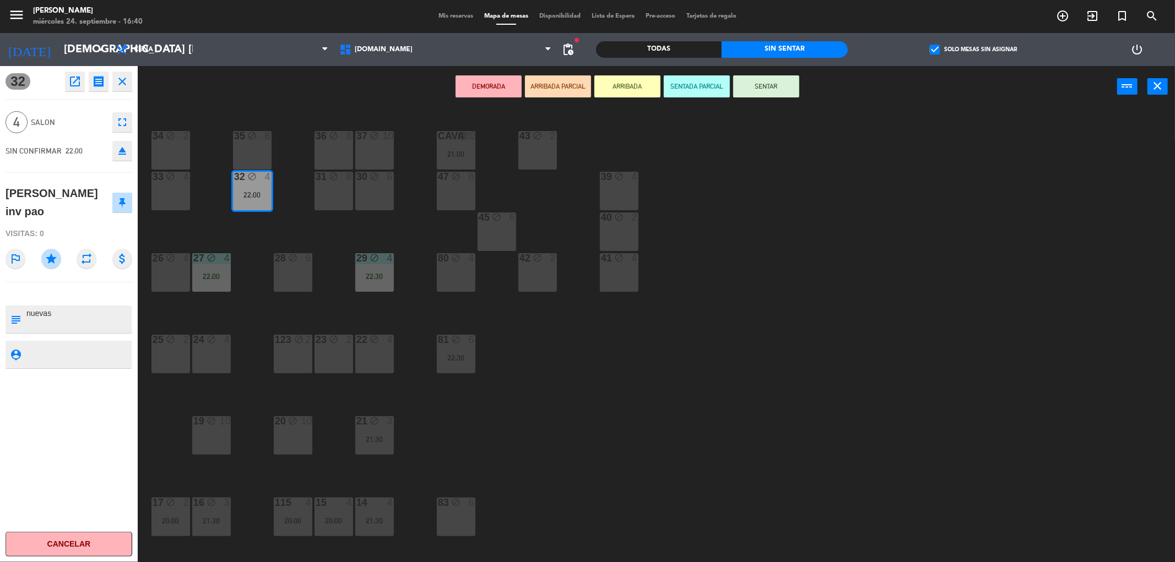
click at [676, 90] on button "SENTADA PARCIAL" at bounding box center [697, 86] width 66 height 22
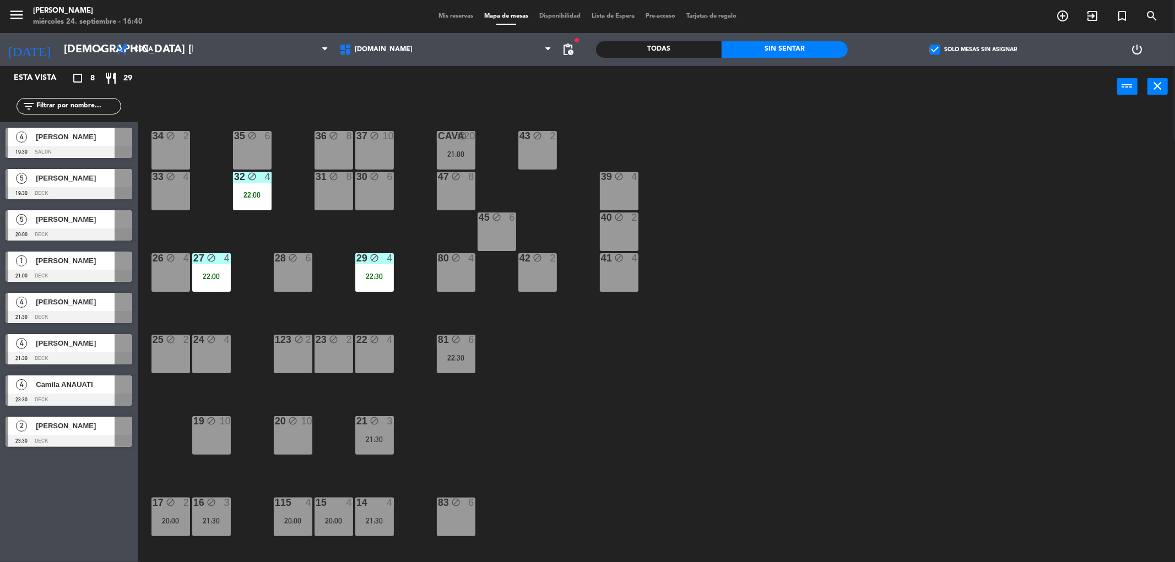
click at [387, 289] on div "29 block 4 22:30" at bounding box center [374, 272] width 39 height 39
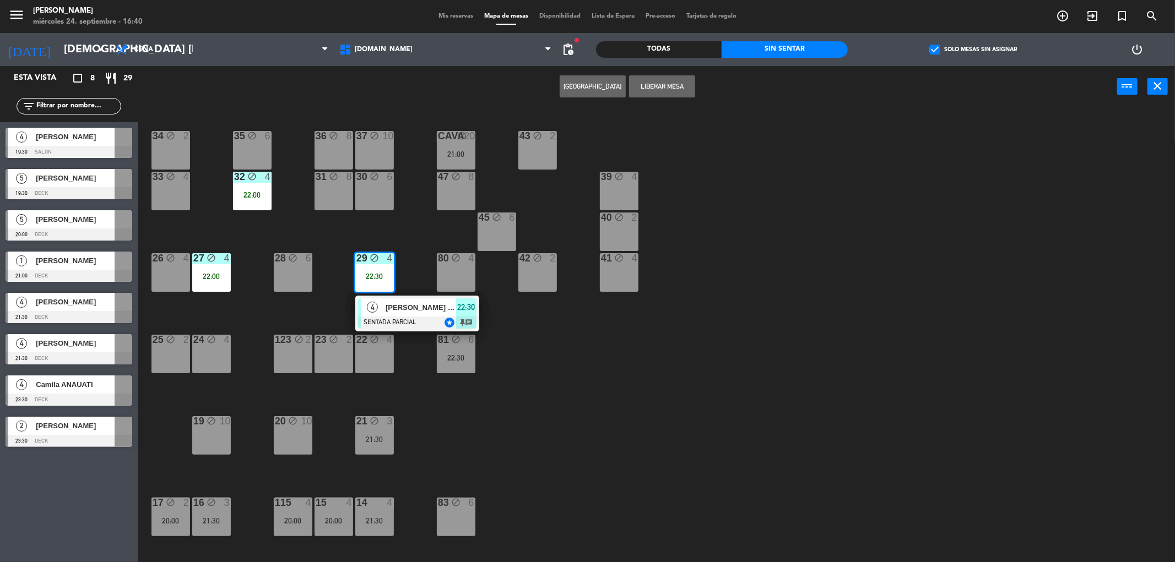
click at [398, 241] on div "34 block 2 35 block 6 36 block 8 43 block 2 37 block 10 CAVA block 20 21:00 33 …" at bounding box center [661, 338] width 1025 height 455
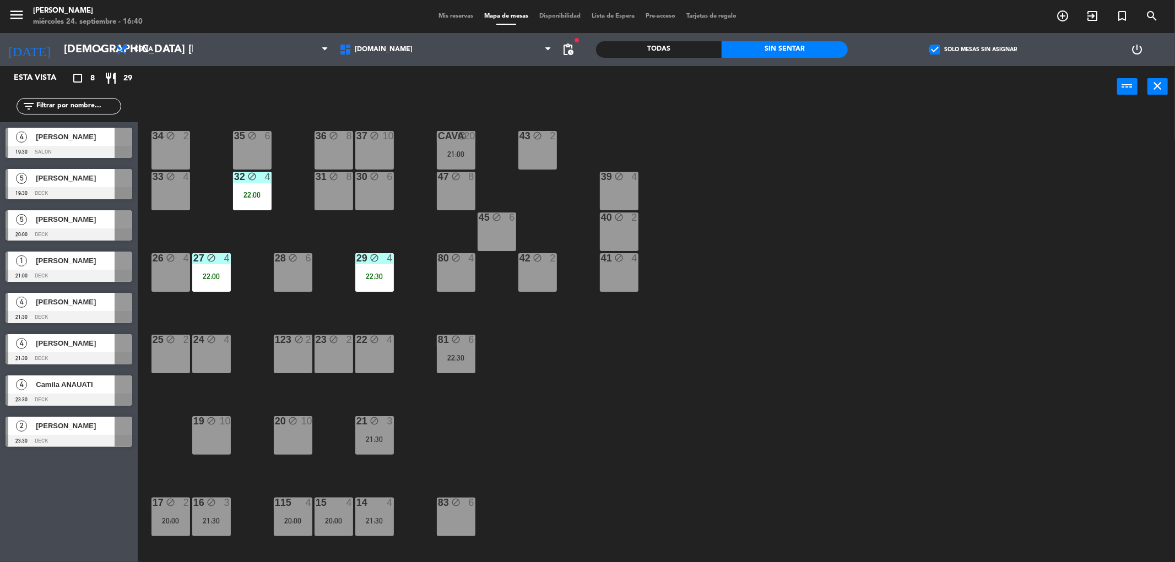
scroll to position [122, 0]
